Goal: Task Accomplishment & Management: Complete application form

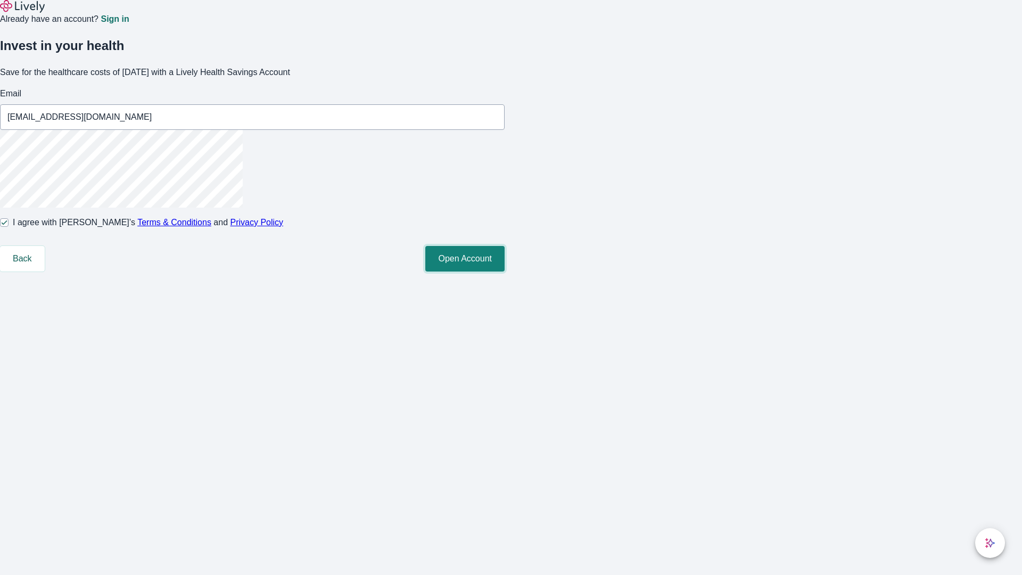
click at [505, 272] on button "Open Account" at bounding box center [464, 259] width 79 height 26
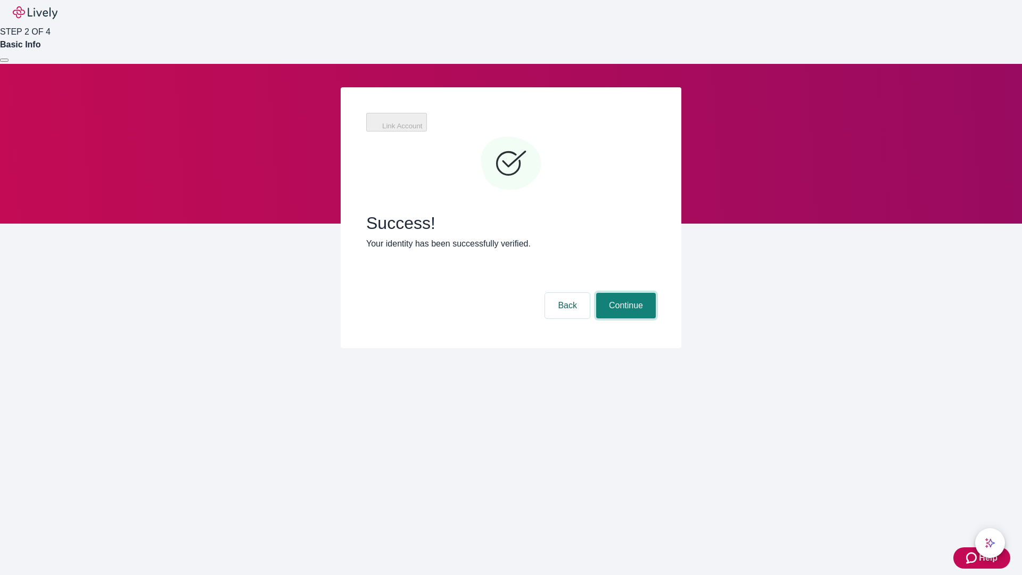
click at [624, 293] on button "Continue" at bounding box center [626, 306] width 60 height 26
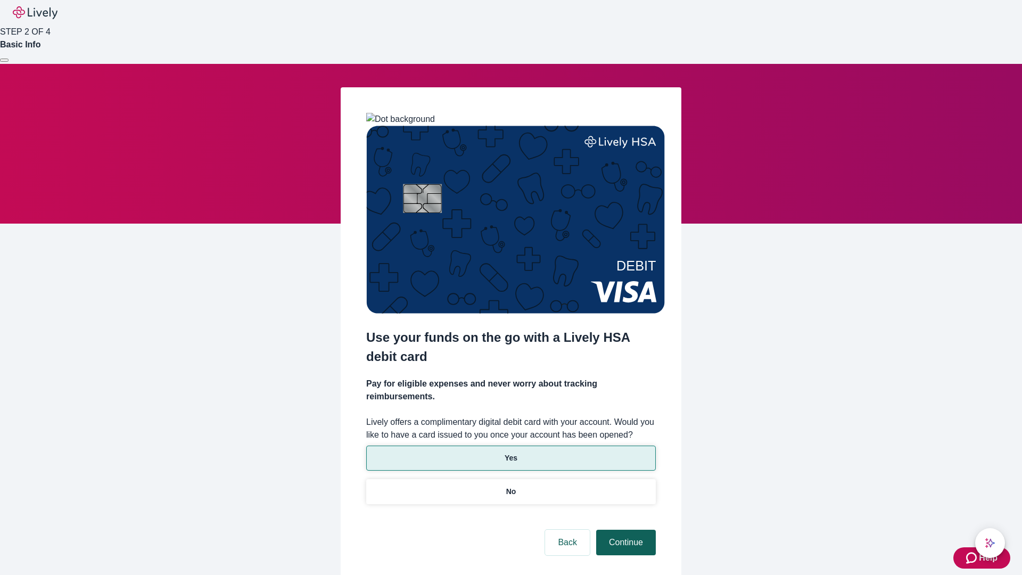
click at [511, 453] on p "Yes" at bounding box center [511, 458] width 13 height 11
click at [624, 530] on button "Continue" at bounding box center [626, 543] width 60 height 26
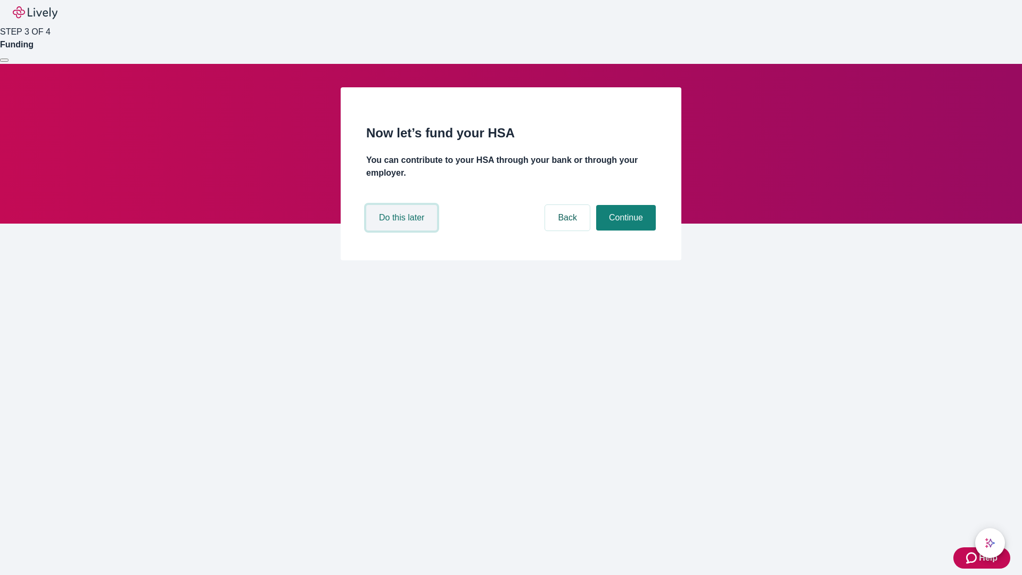
click at [403, 231] on button "Do this later" at bounding box center [401, 218] width 71 height 26
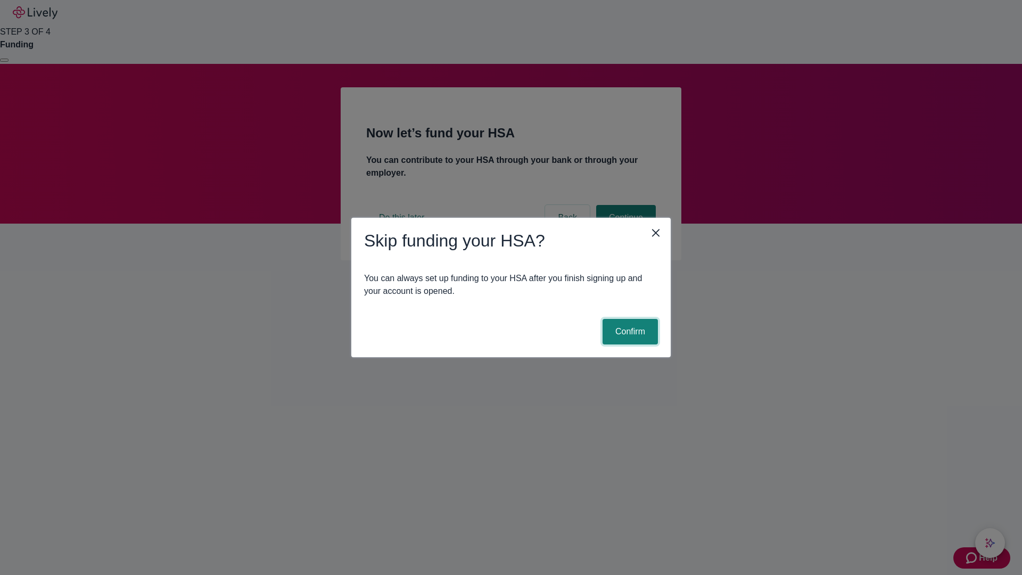
click at [629, 332] on button "Confirm" at bounding box center [630, 332] width 55 height 26
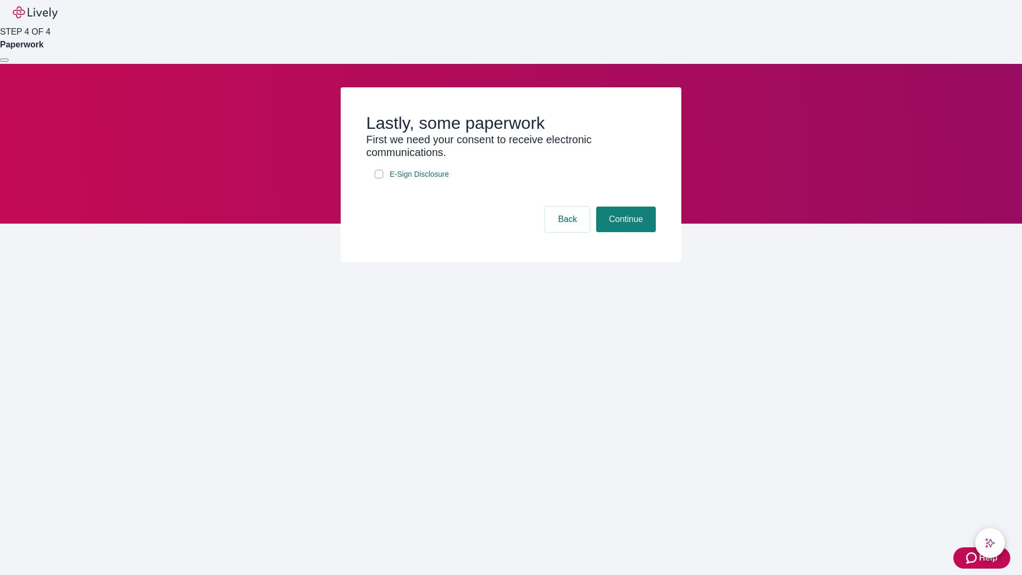
click at [379, 178] on input "E-Sign Disclosure" at bounding box center [379, 174] width 9 height 9
checkbox input "true"
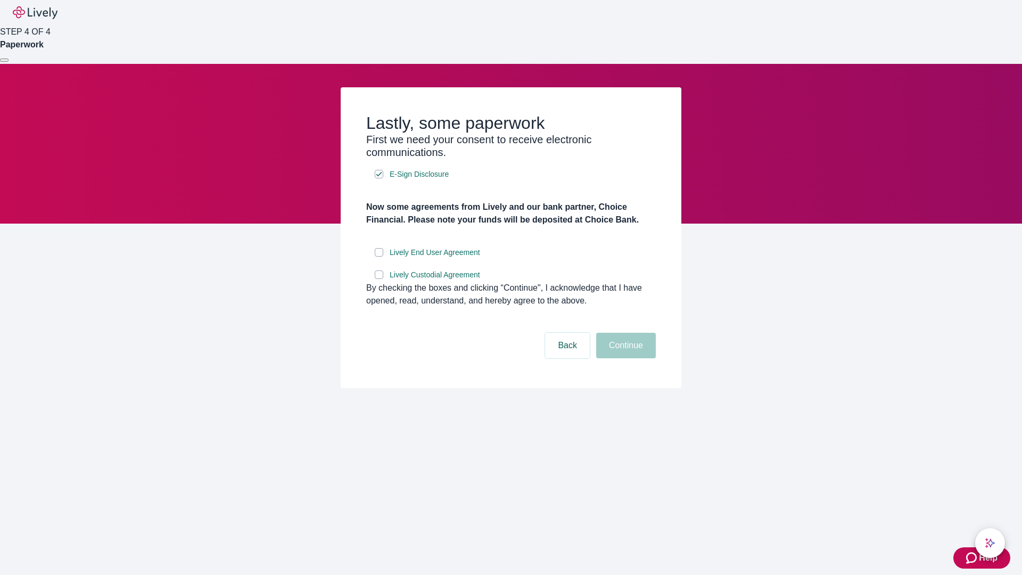
click at [379, 257] on input "Lively End User Agreement" at bounding box center [379, 252] width 9 height 9
checkbox input "true"
click at [379, 279] on input "Lively Custodial Agreement" at bounding box center [379, 274] width 9 height 9
checkbox input "true"
click at [624, 358] on button "Continue" at bounding box center [626, 346] width 60 height 26
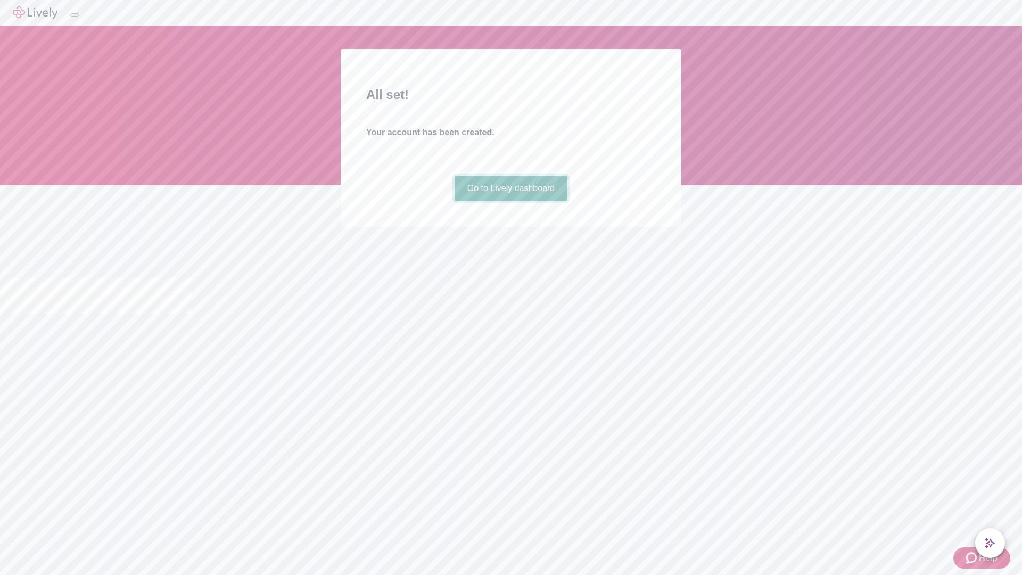
click at [511, 201] on link "Go to Lively dashboard" at bounding box center [511, 189] width 113 height 26
